Goal: Task Accomplishment & Management: Use online tool/utility

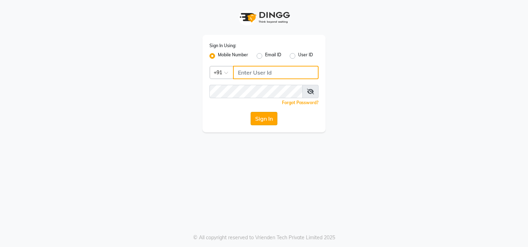
type input "8369581352"
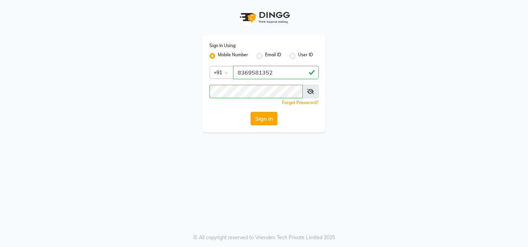
click at [259, 121] on button "Sign In" at bounding box center [263, 118] width 27 height 13
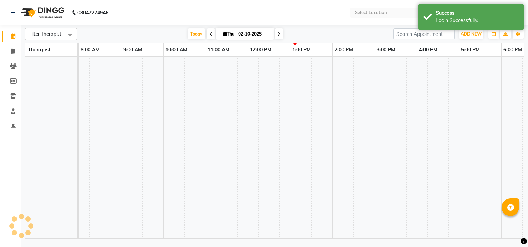
select select "en"
